Goal: Information Seeking & Learning: Find specific fact

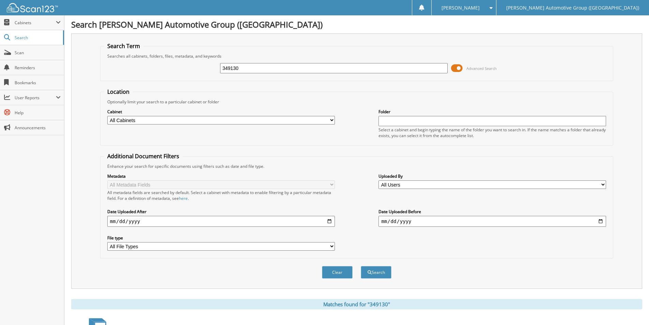
drag, startPoint x: 245, startPoint y: 67, endPoint x: 172, endPoint y: 59, distance: 73.3
click at [172, 59] on fieldset "Search Term Searches all cabinets, folders, files, metadata, and keywords 34913…" at bounding box center [356, 61] width 513 height 39
type input "SKA81736"
click at [361, 266] on button "Search" at bounding box center [376, 272] width 31 height 13
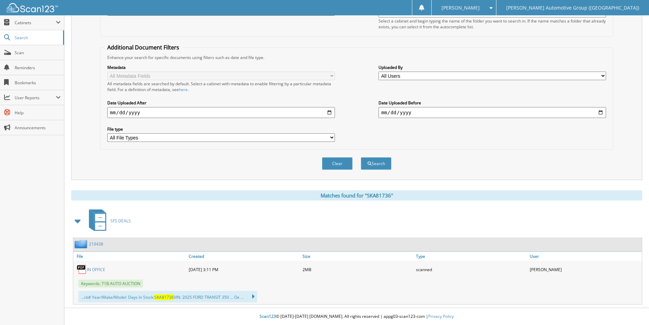
click at [93, 244] on link "219438" at bounding box center [96, 244] width 14 height 6
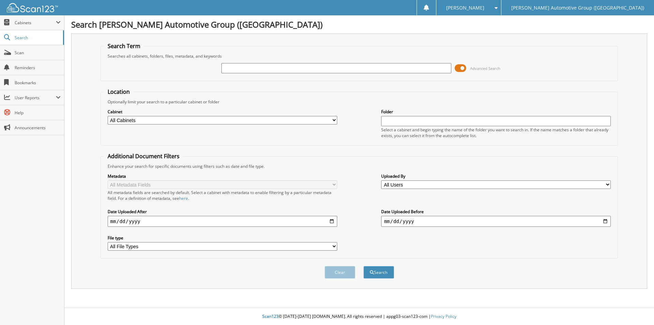
click at [227, 65] on input "text" at bounding box center [336, 68] width 230 height 10
type input "M5200082"
click at [363, 266] on button "Search" at bounding box center [378, 272] width 31 height 13
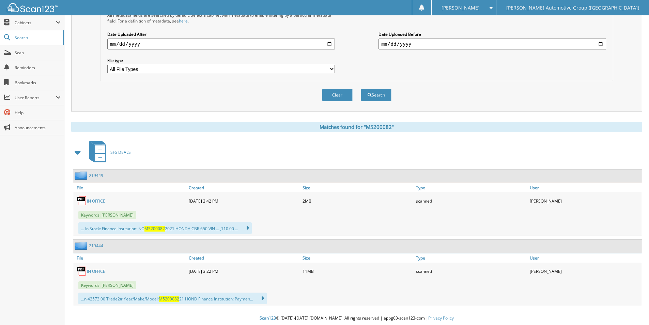
scroll to position [179, 0]
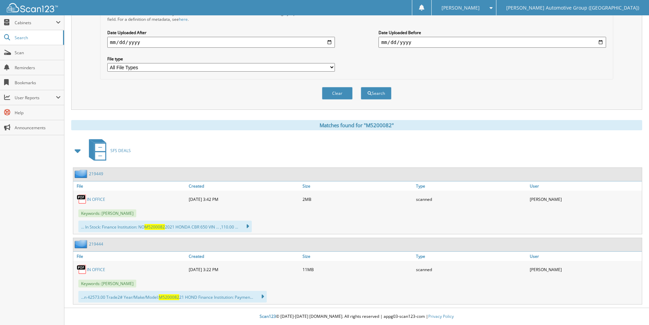
click at [94, 244] on link "219444" at bounding box center [96, 244] width 14 height 6
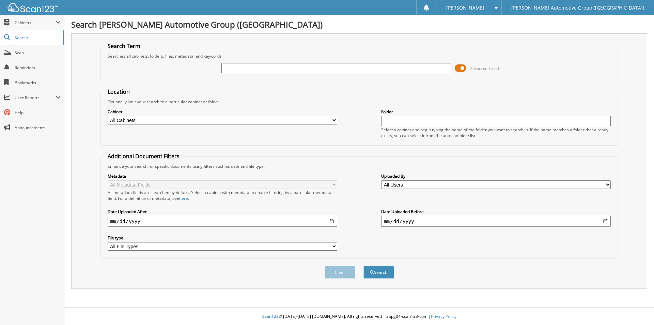
click at [266, 67] on input "text" at bounding box center [336, 68] width 230 height 10
type input "351342"
click at [365, 269] on button "Search" at bounding box center [378, 272] width 31 height 13
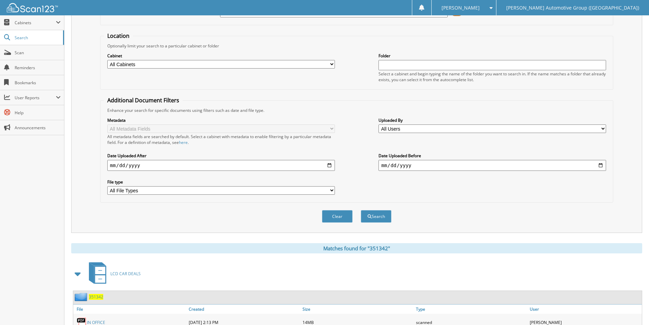
scroll to position [109, 0]
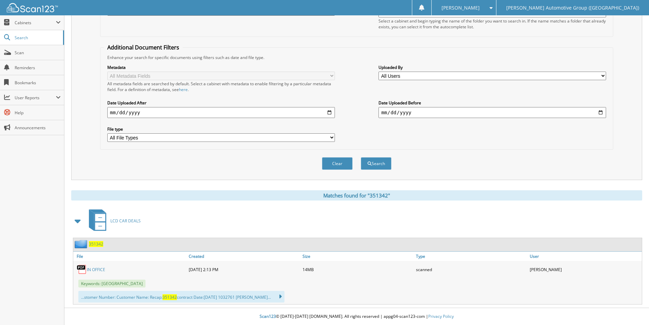
click at [98, 241] on span "351342" at bounding box center [96, 244] width 14 height 6
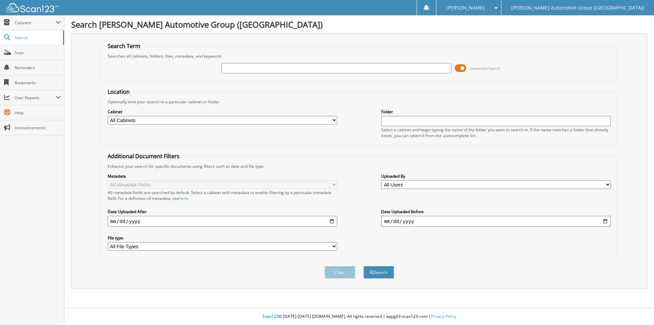
drag, startPoint x: 0, startPoint y: 0, endPoint x: 341, endPoint y: 64, distance: 346.6
click at [341, 64] on input "text" at bounding box center [336, 68] width 230 height 10
click at [342, 70] on input "text" at bounding box center [336, 68] width 230 height 10
type input "351469"
click at [383, 273] on button "Search" at bounding box center [378, 272] width 31 height 13
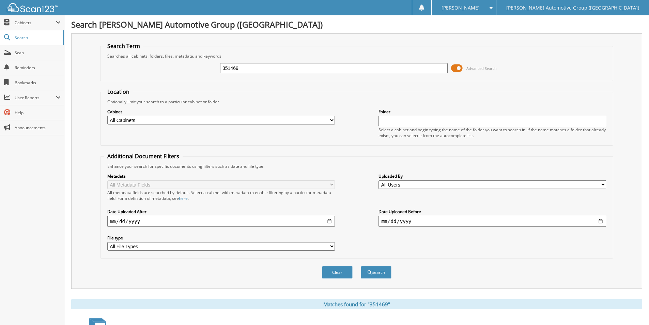
scroll to position [223, 0]
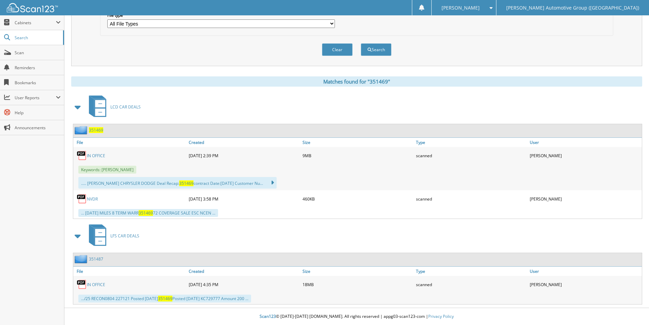
click at [98, 131] on span "351469" at bounding box center [96, 130] width 14 height 6
